Goal: Task Accomplishment & Management: Manage account settings

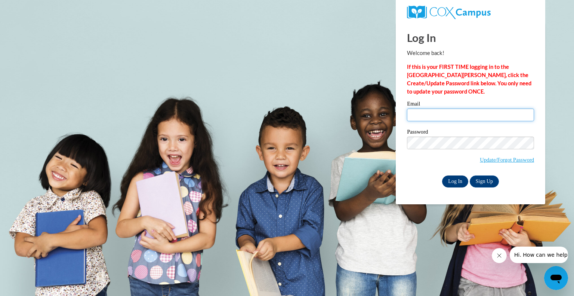
type input "[EMAIL_ADDRESS][DOMAIN_NAME]"
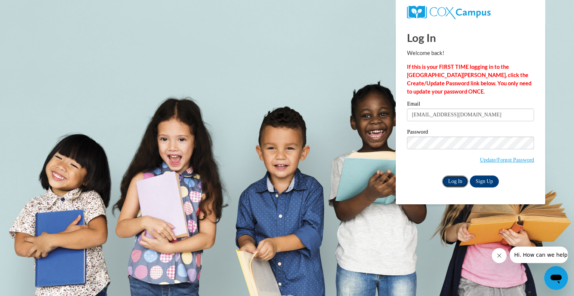
click at [450, 182] on input "Log In" at bounding box center [455, 181] width 26 height 12
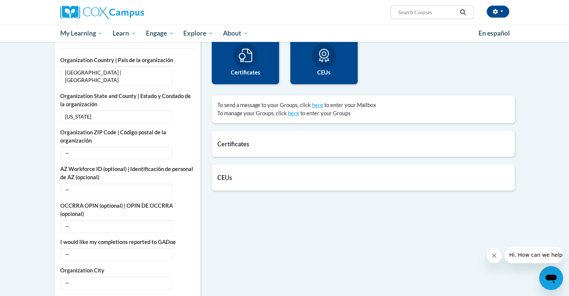
scroll to position [194, 0]
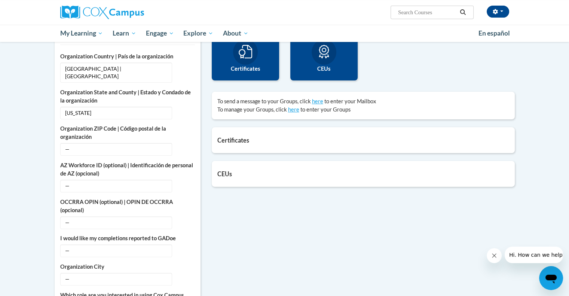
click at [240, 141] on h5 "Certificates" at bounding box center [363, 139] width 292 height 7
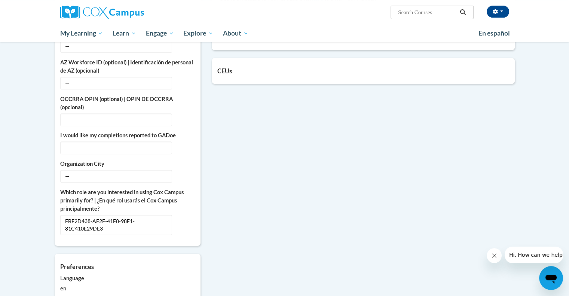
scroll to position [300, 0]
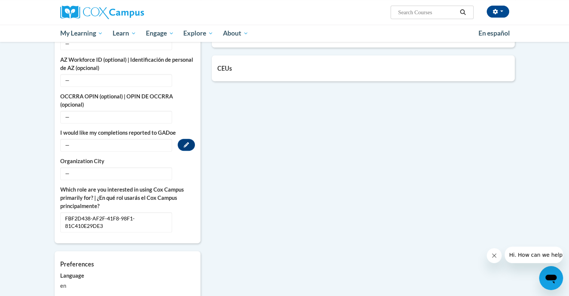
click at [132, 139] on span "—" at bounding box center [116, 145] width 112 height 13
click at [70, 139] on span "—" at bounding box center [116, 145] width 112 height 13
click at [184, 142] on icon "Custom profile fields" at bounding box center [186, 144] width 5 height 5
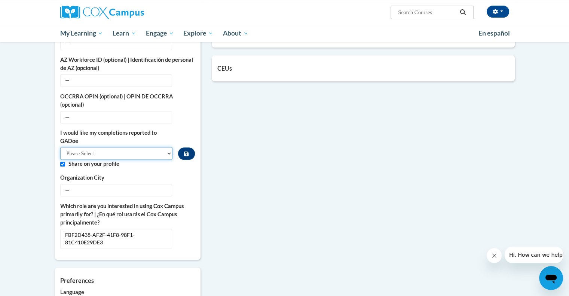
click at [117, 147] on select "Please Select Yes No" at bounding box center [116, 153] width 113 height 13
select select "603ba6f8-c7dd-435b-84cd-d4c8cfb77024"
click at [60, 147] on select "Please Select Yes No" at bounding box center [116, 153] width 113 height 13
click at [232, 161] on div "More About Me Click or press to edit any of the profile fields below. Select mu…" at bounding box center [284, 162] width 471 height 494
click at [189, 147] on button "Custom profile fields" at bounding box center [186, 153] width 16 height 12
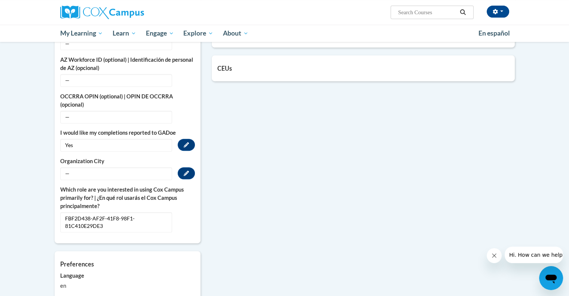
click at [177, 167] on div "— Edit" at bounding box center [127, 173] width 135 height 13
click at [179, 167] on button "Edit" at bounding box center [186, 173] width 17 height 12
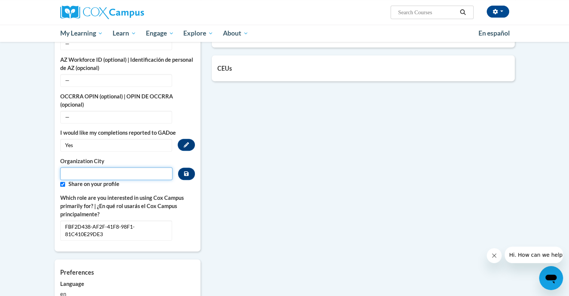
click at [90, 167] on input "Metadata input" at bounding box center [116, 173] width 113 height 13
click at [257, 157] on div "More About Me Click or press to edit any of the profile fields below. Select mu…" at bounding box center [284, 157] width 471 height 485
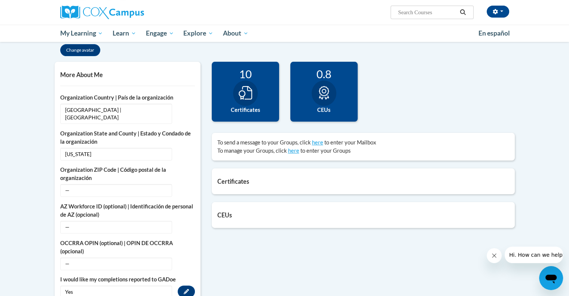
scroll to position [151, 0]
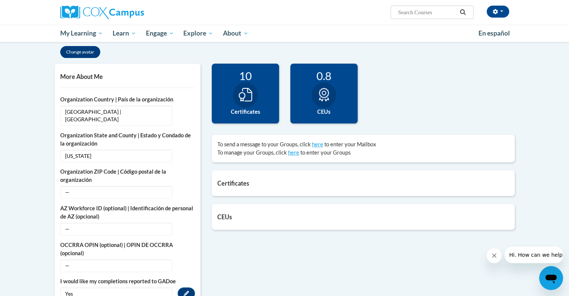
click at [253, 104] on div "10 Certificates" at bounding box center [245, 94] width 67 height 60
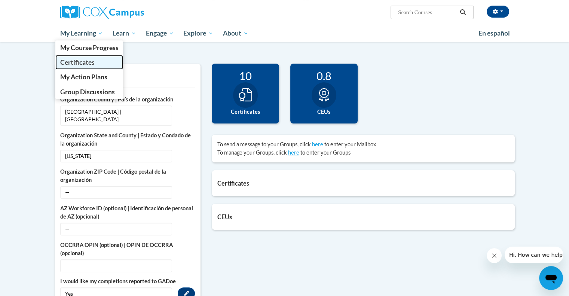
click at [86, 62] on span "Certificates" at bounding box center [77, 62] width 34 height 8
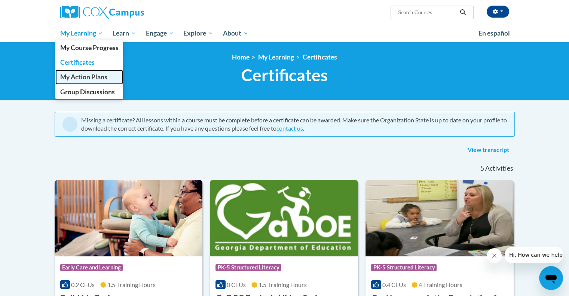
click at [87, 77] on span "My Action Plans" at bounding box center [83, 77] width 47 height 8
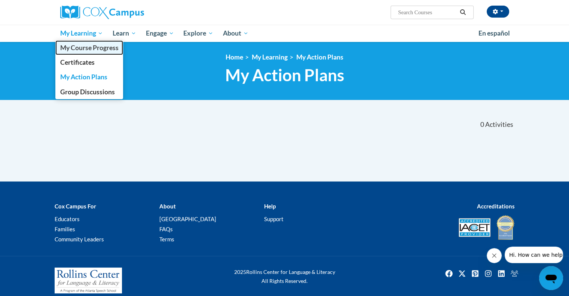
click at [96, 44] on span "My Course Progress" at bounding box center [89, 48] width 58 height 8
